Goal: Book appointment/travel/reservation

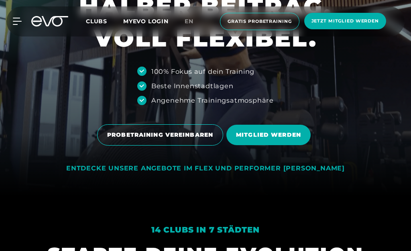
click at [193, 24] on span "en" at bounding box center [189, 21] width 9 height 7
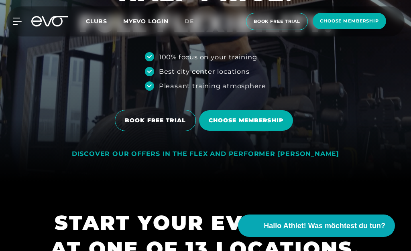
scroll to position [94, 0]
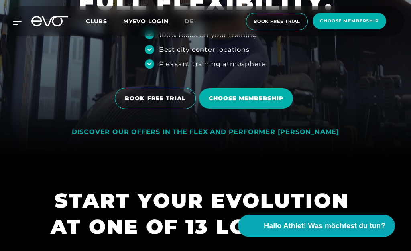
click at [144, 109] on span "BOOK FREE TRIAL" at bounding box center [155, 98] width 81 height 21
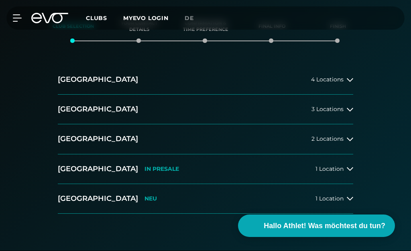
scroll to position [116, 0]
click at [94, 102] on button "[GEOGRAPHIC_DATA] 3 Locations" at bounding box center [205, 109] width 295 height 30
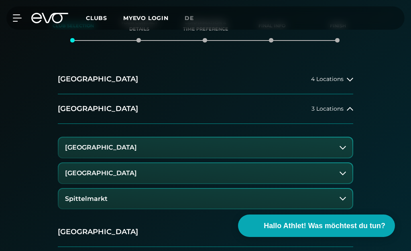
click at [273, 166] on button "[GEOGRAPHIC_DATA]" at bounding box center [206, 173] width 294 height 20
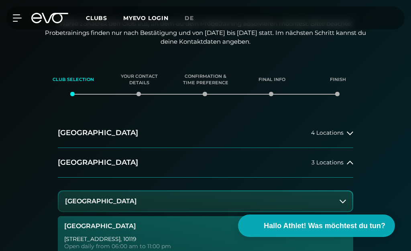
scroll to position [0, 0]
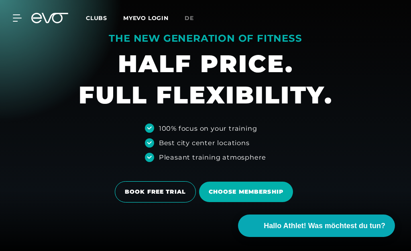
scroll to position [126, 0]
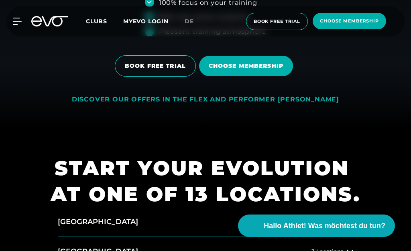
click at [359, 23] on span "choose membership" at bounding box center [349, 21] width 59 height 7
